Goal: Find specific page/section: Find specific page/section

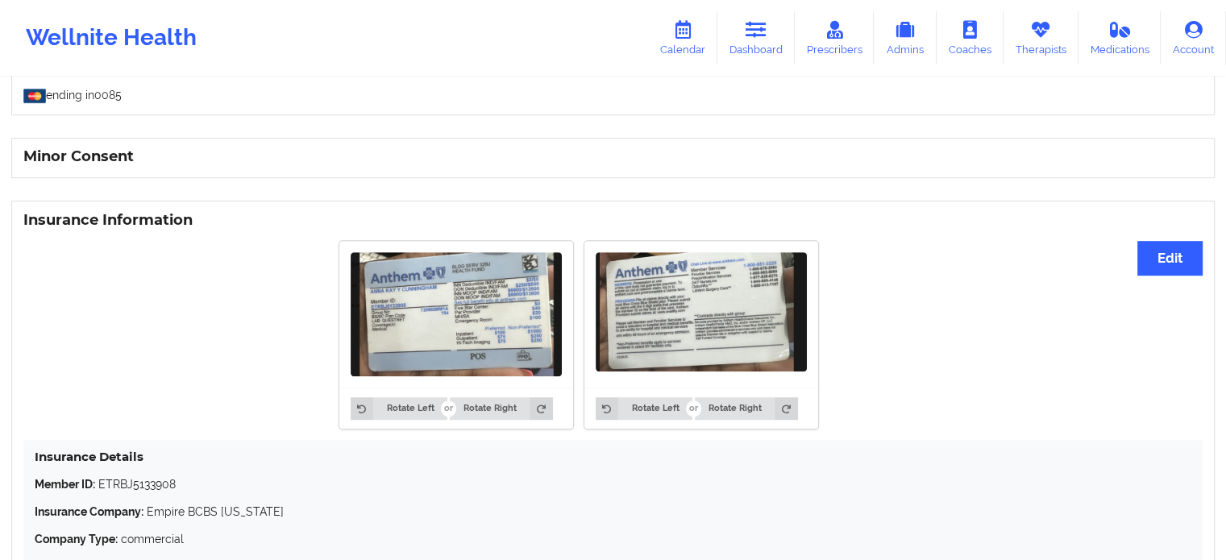
scroll to position [868, 0]
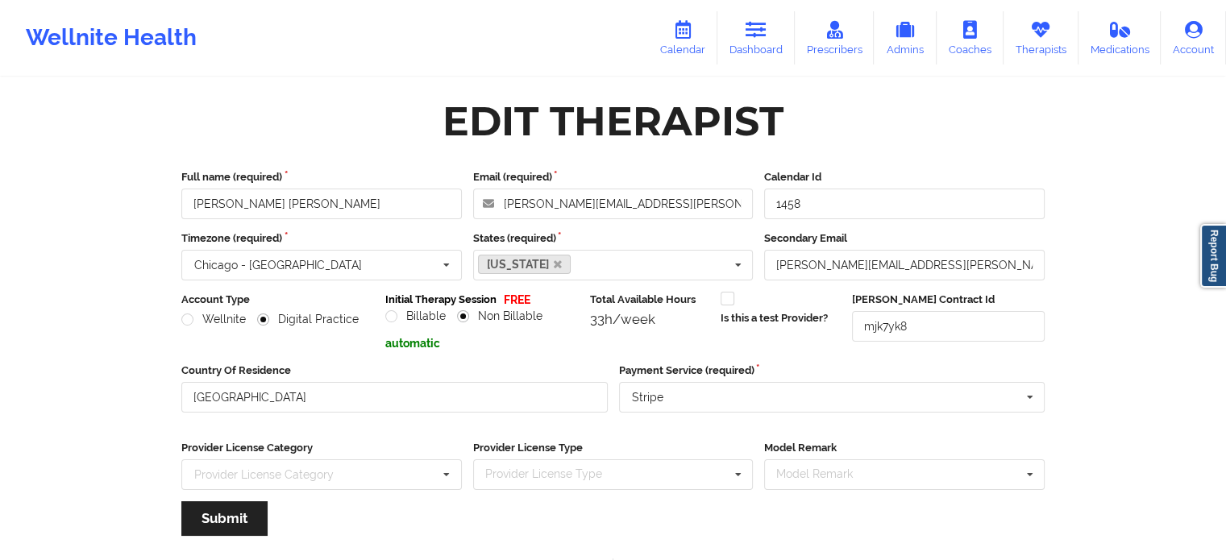
click at [129, 37] on div "Wellnite Health" at bounding box center [111, 38] width 223 height 65
click at [127, 36] on div "Wellnite Health" at bounding box center [111, 38] width 223 height 65
click at [681, 40] on link "Calendar" at bounding box center [682, 37] width 69 height 53
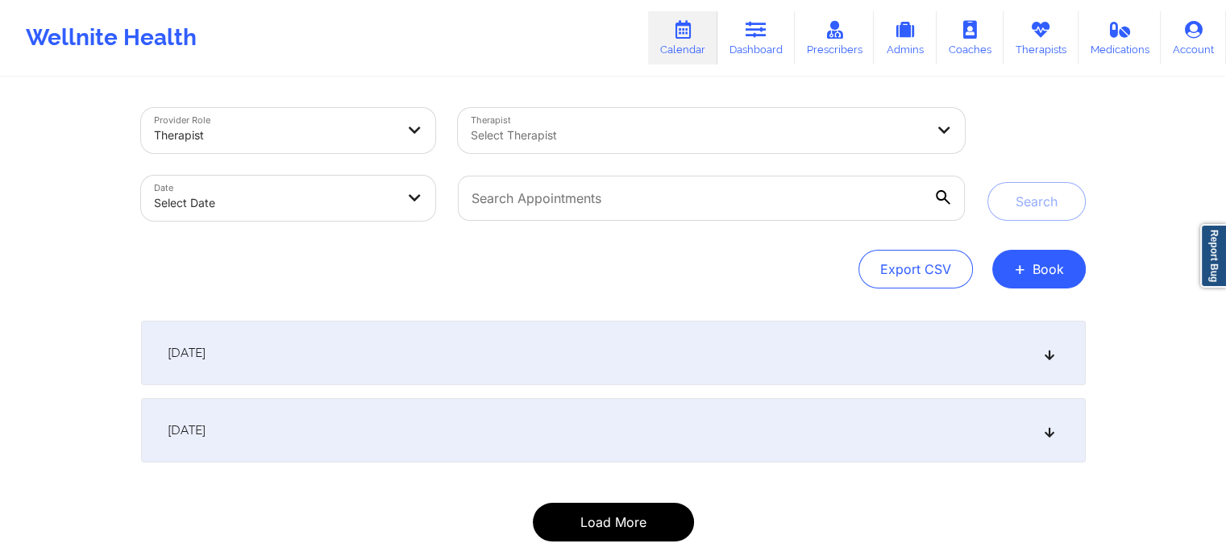
click at [639, 513] on button "Load More" at bounding box center [613, 522] width 161 height 39
click at [194, 248] on div "Provider Role Therapist Therapist Select Therapist Date Select Date Search Expo…" at bounding box center [613, 198] width 945 height 181
